Goal: Task Accomplishment & Management: Use online tool/utility

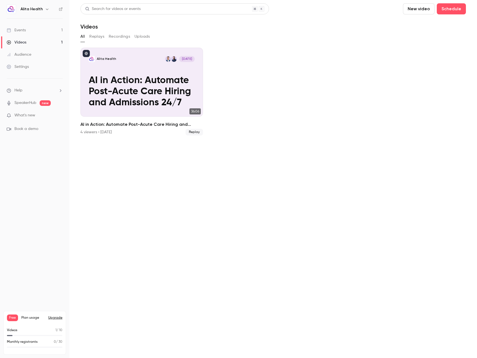
click at [31, 32] on link "Events 1" at bounding box center [34, 30] width 69 height 12
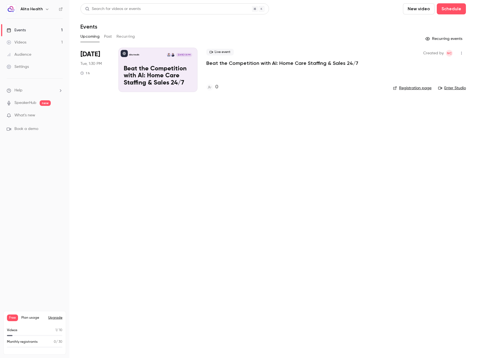
click at [284, 51] on div "Live event Beat the Competition with AI: Home Care Staffing & Sales 24/7" at bounding box center [295, 58] width 178 height 18
click at [274, 65] on p "Beat the Competition with AI: Home Care Staffing & Sales 24/7" at bounding box center [282, 63] width 152 height 7
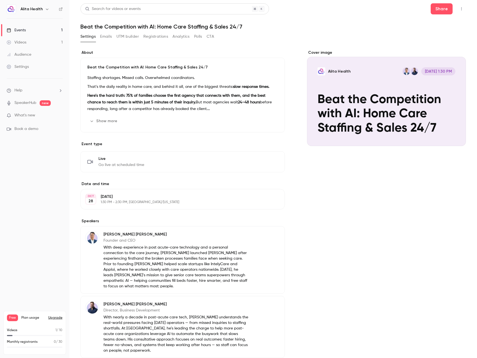
click at [133, 33] on button "UTM builder" at bounding box center [127, 36] width 22 height 9
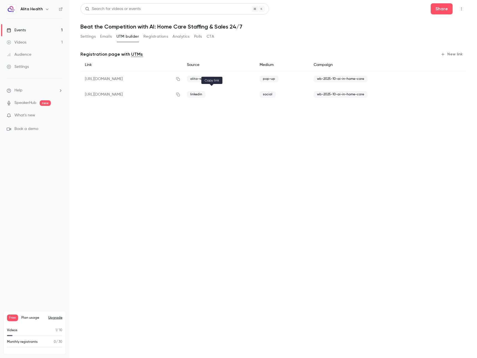
click at [180, 94] on icon "button" at bounding box center [178, 95] width 4 height 4
